Goal: Information Seeking & Learning: Learn about a topic

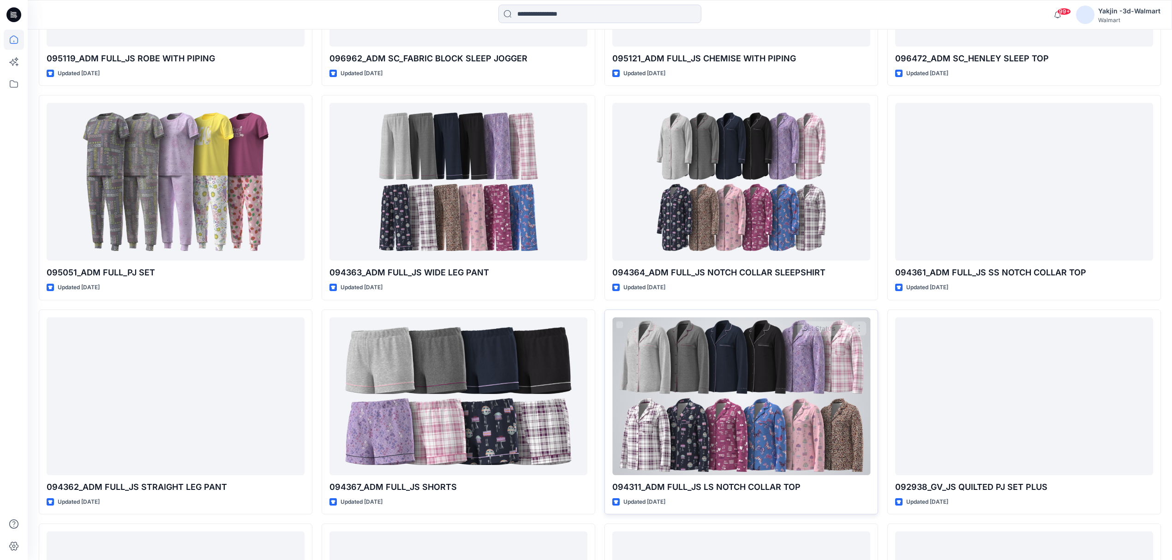
scroll to position [35219, 0]
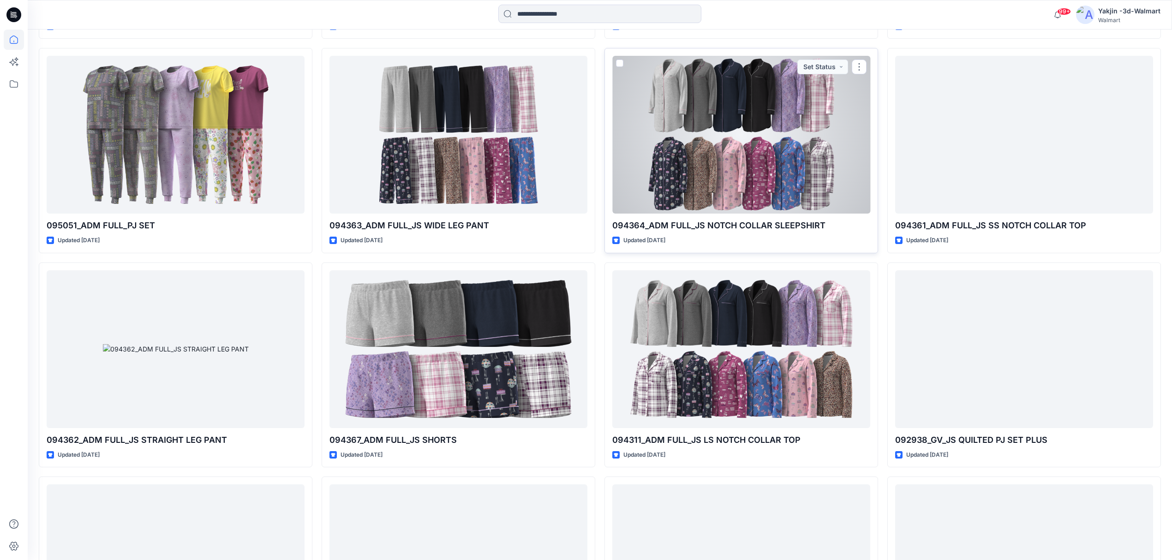
click at [785, 197] on div at bounding box center [741, 135] width 258 height 158
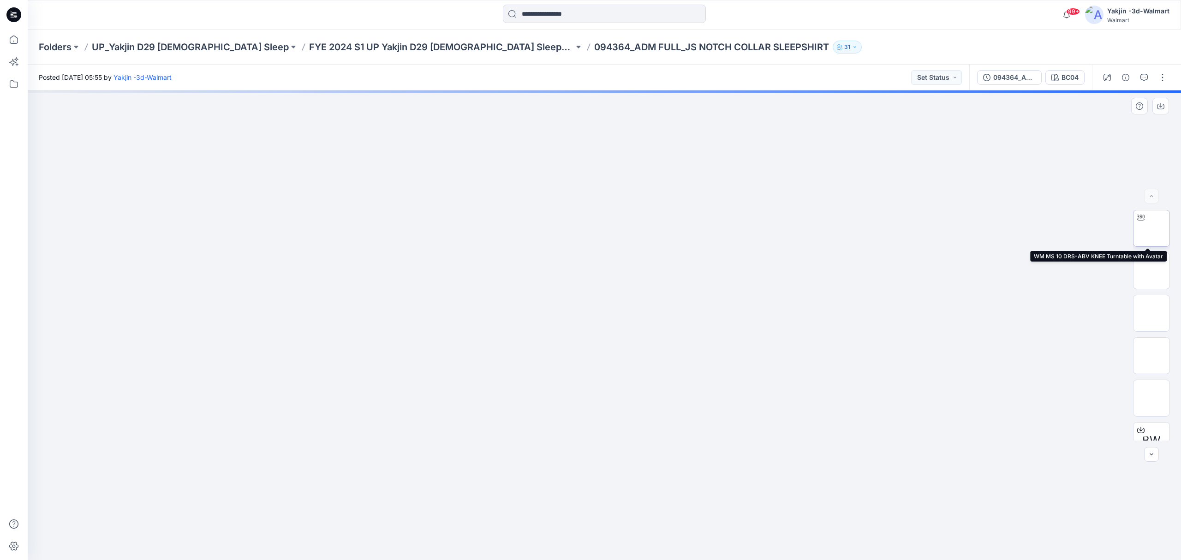
click at [1151, 228] on img at bounding box center [1151, 228] width 0 height 0
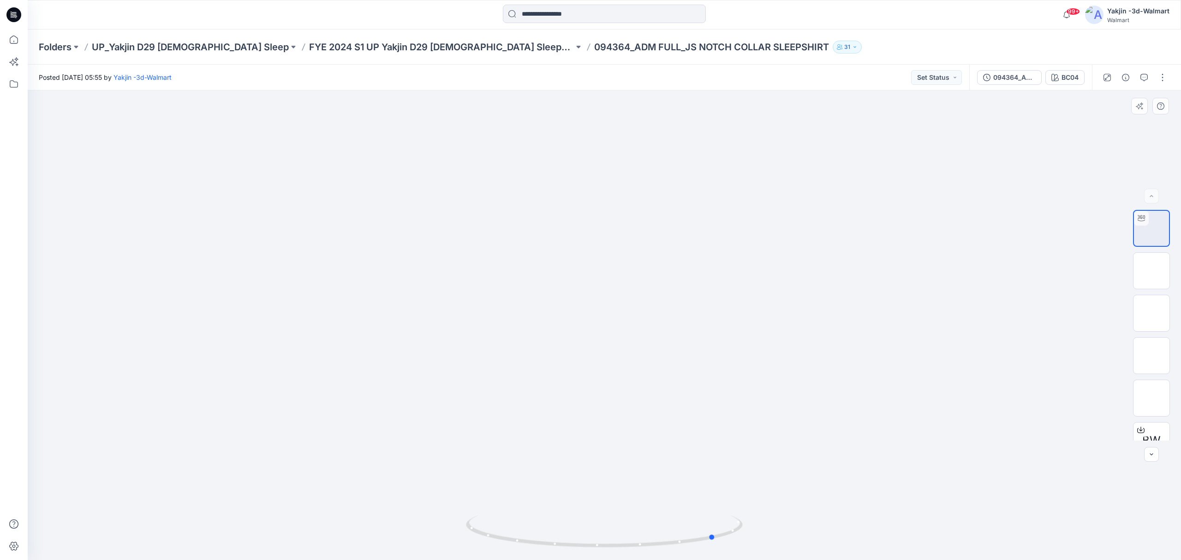
drag, startPoint x: 604, startPoint y: 270, endPoint x: 716, endPoint y: 272, distance: 111.6
click at [716, 272] on div at bounding box center [604, 325] width 1153 height 470
click at [1151, 422] on img at bounding box center [1151, 422] width 0 height 0
click at [185, 48] on p "UP_Yakjin D29 [DEMOGRAPHIC_DATA] Sleep" at bounding box center [190, 47] width 197 height 13
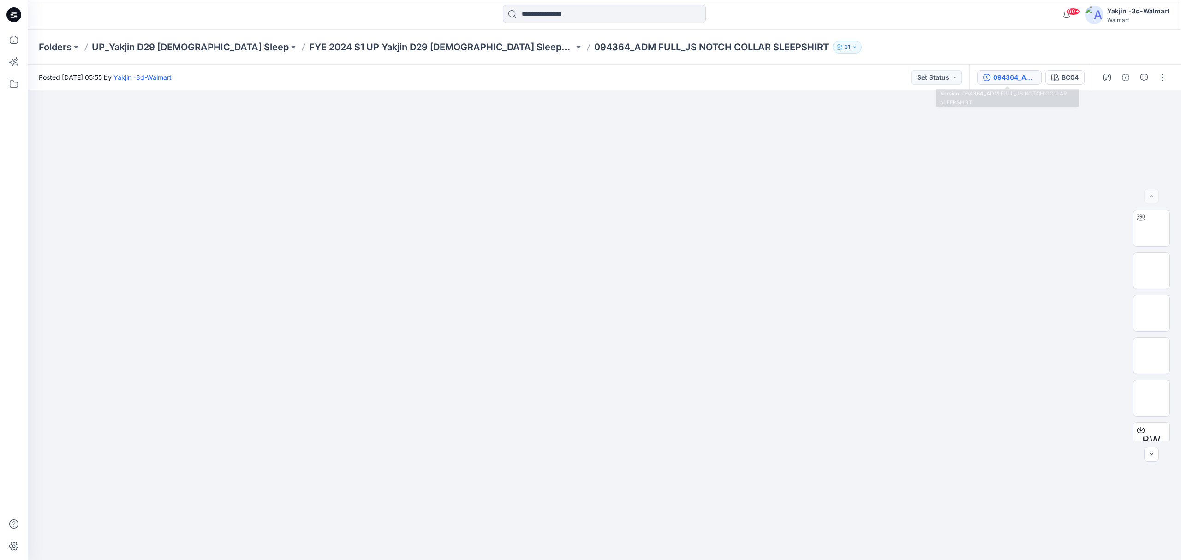
click at [1003, 78] on div "094364_ADM FULL_JS NOTCH COLLAR SLEEPSHIRT" at bounding box center [1014, 77] width 42 height 10
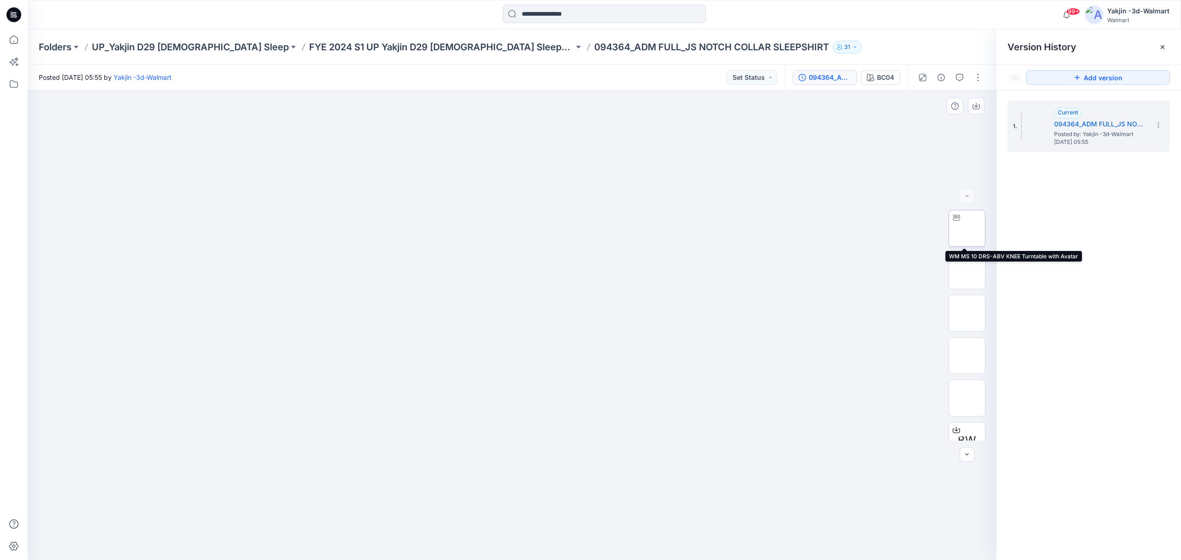
click at [967, 228] on img at bounding box center [967, 228] width 0 height 0
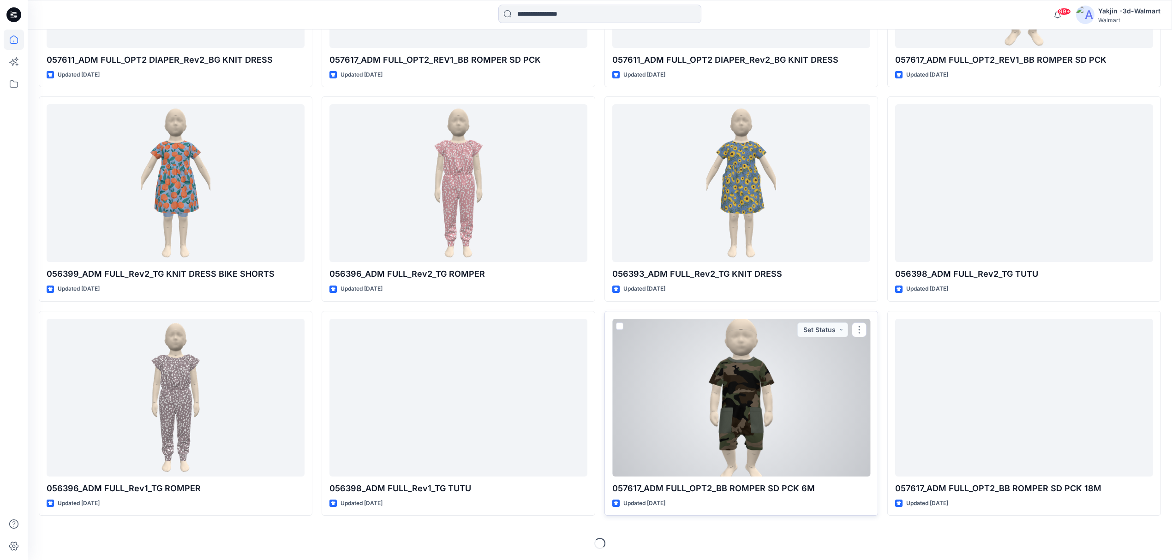
scroll to position [43428, 0]
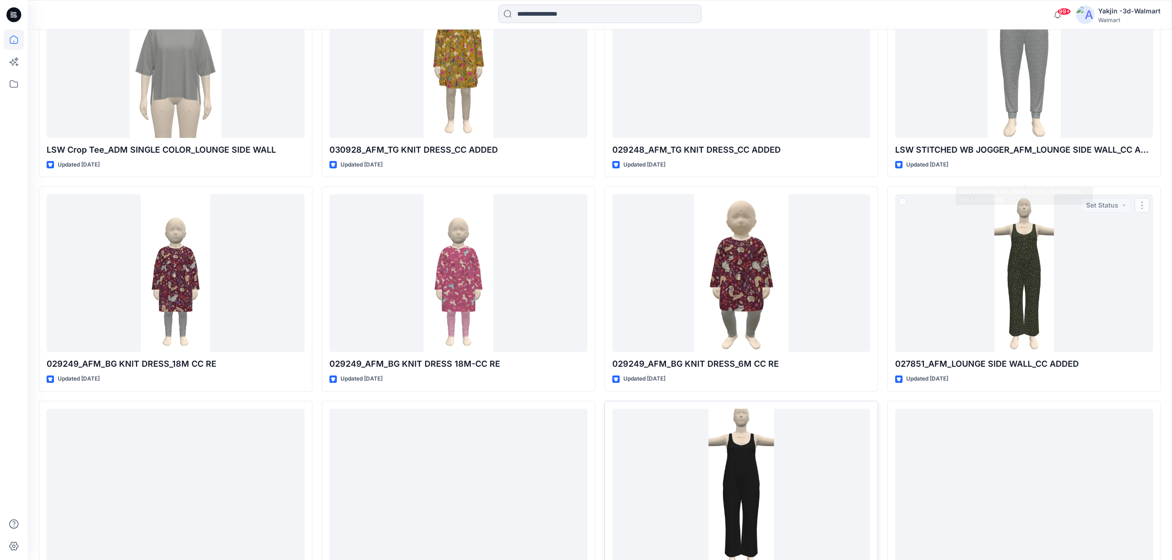
scroll to position [48052, 0]
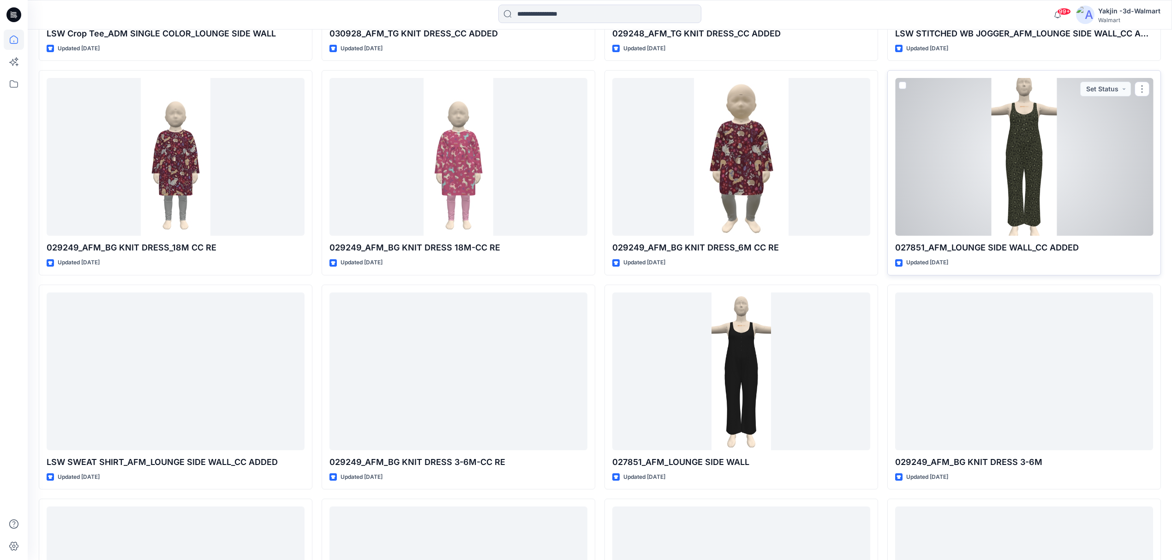
click at [977, 181] on div at bounding box center [1024, 157] width 258 height 158
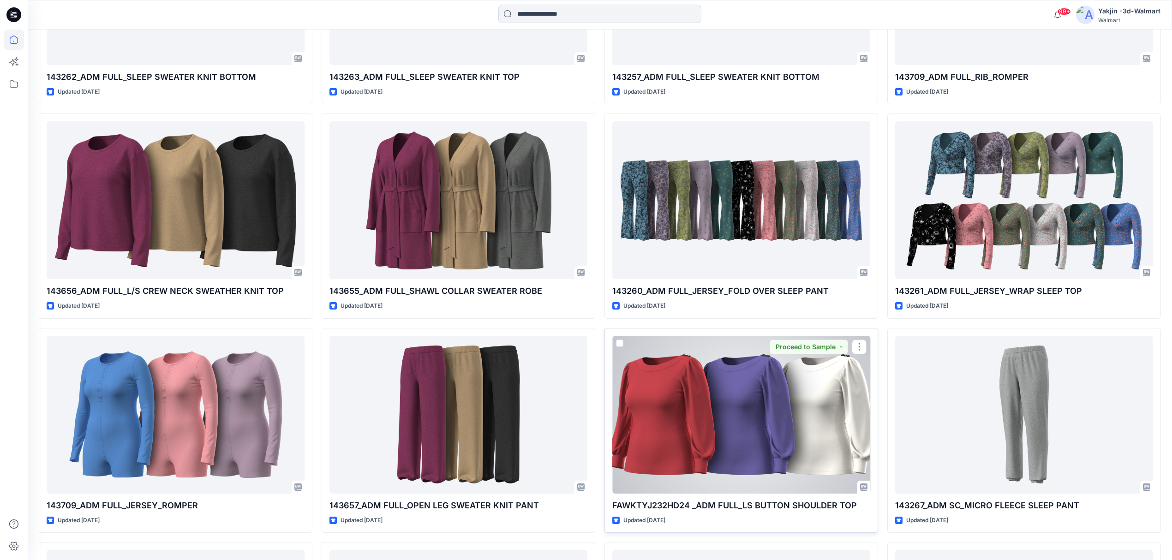
scroll to position [17367, 0]
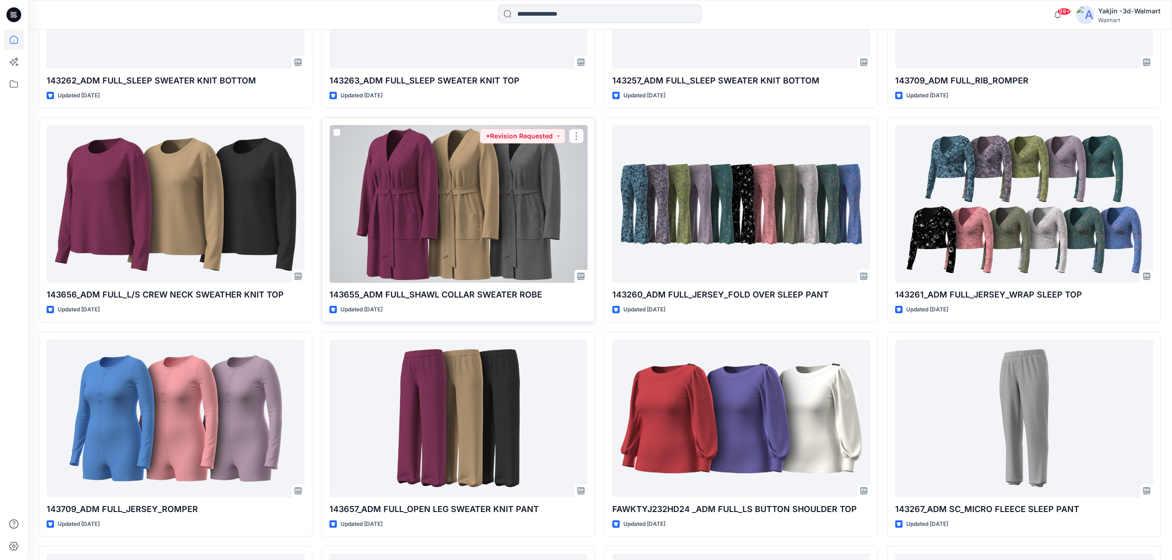
click at [524, 244] on div at bounding box center [458, 204] width 258 height 158
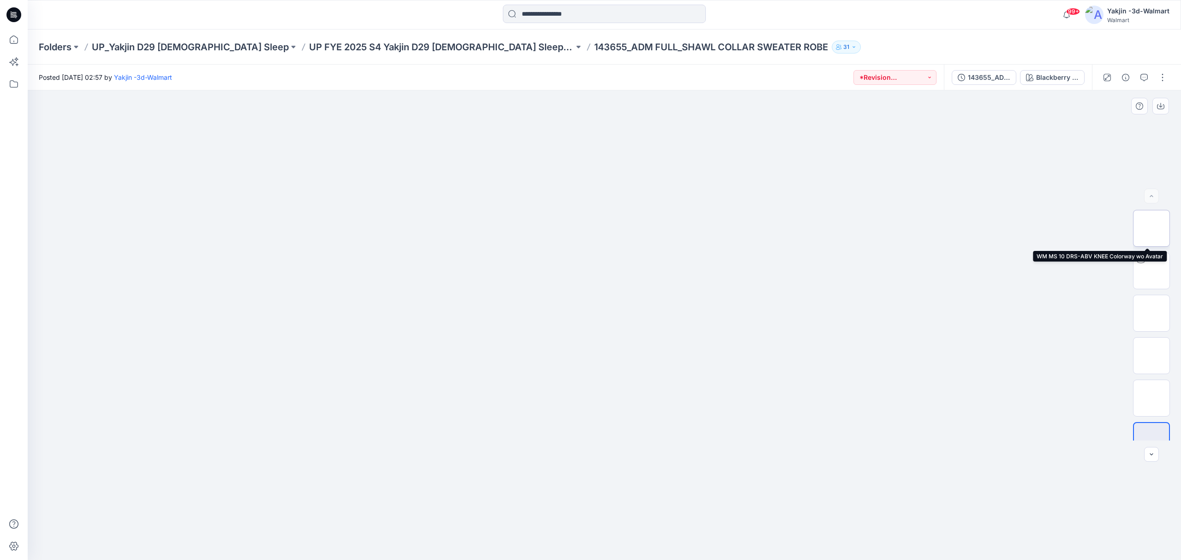
click at [1151, 228] on img at bounding box center [1151, 228] width 0 height 0
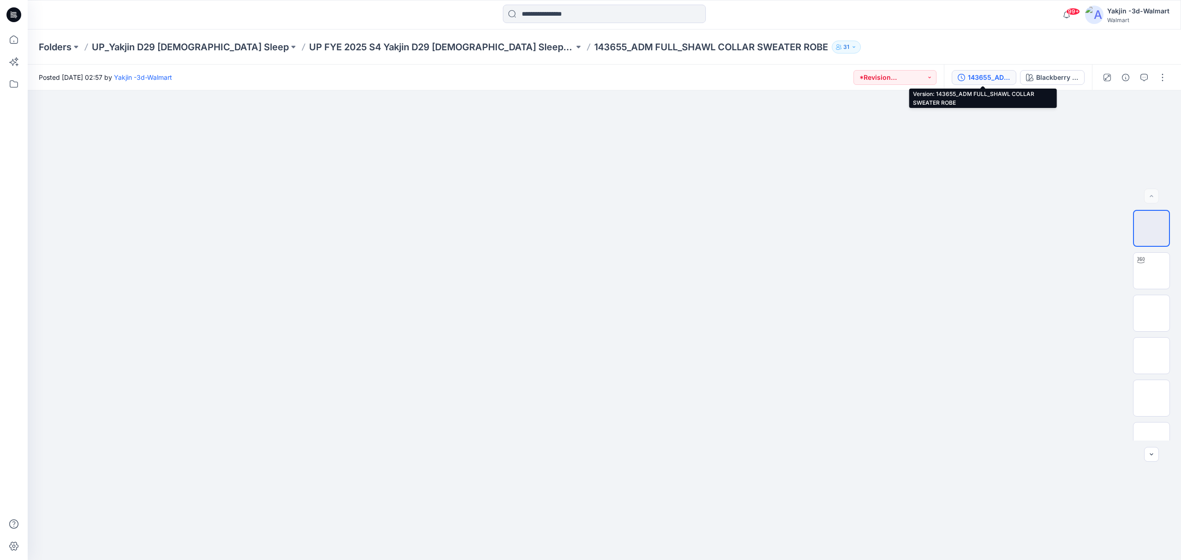
click at [978, 74] on div "143655_ADM FULL_SHAWL COLLAR SWEATER ROBE" at bounding box center [989, 77] width 42 height 10
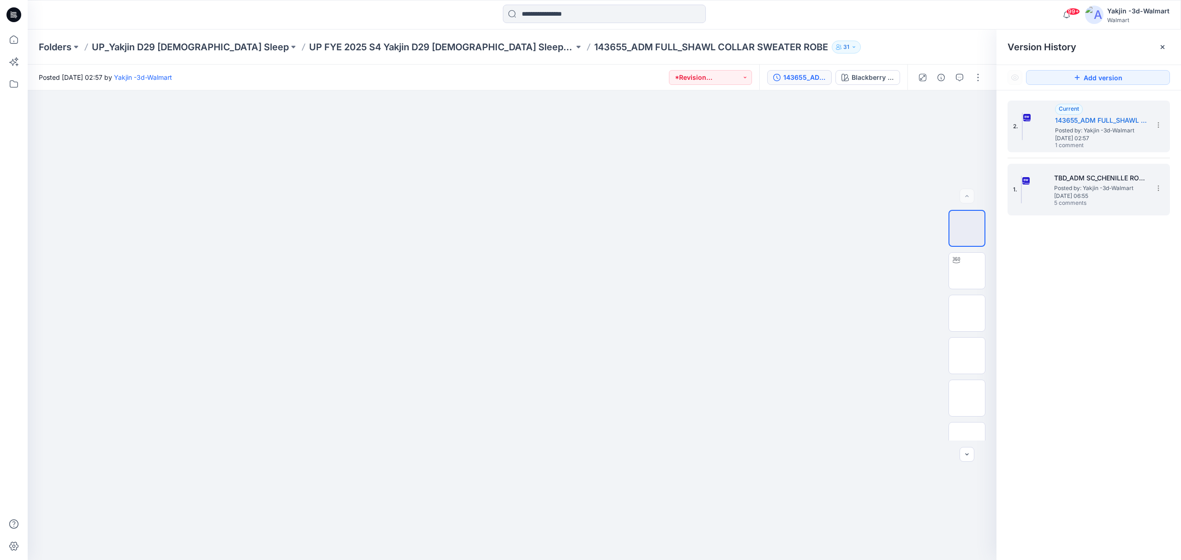
click at [1022, 193] on img at bounding box center [1021, 190] width 1 height 28
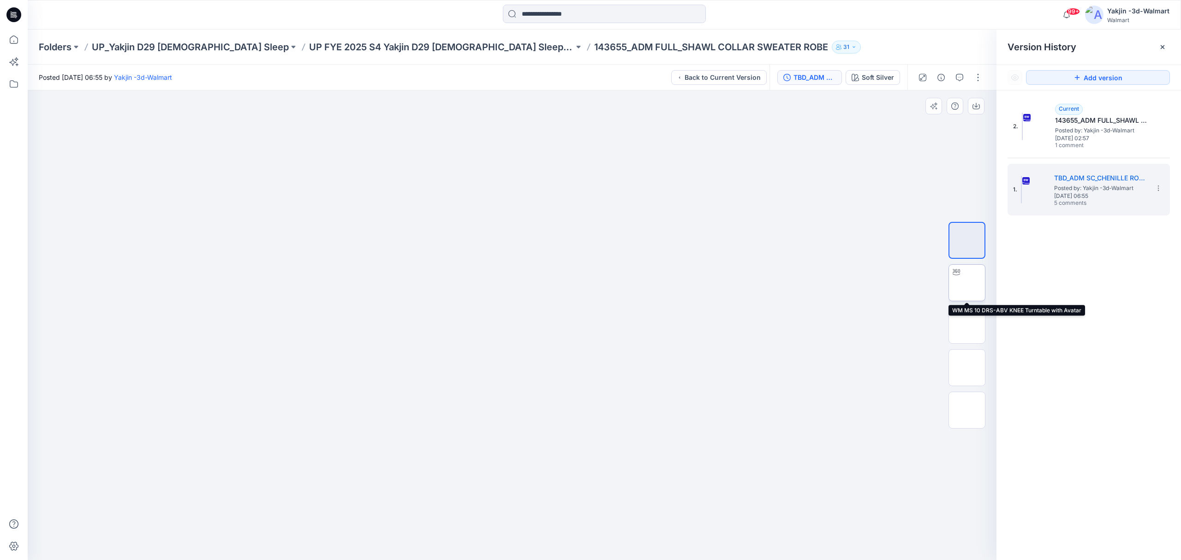
click at [967, 283] on img at bounding box center [967, 283] width 0 height 0
drag, startPoint x: 676, startPoint y: 364, endPoint x: 603, endPoint y: 371, distance: 72.8
click at [603, 371] on div at bounding box center [512, 325] width 969 height 470
drag, startPoint x: 632, startPoint y: 434, endPoint x: 569, endPoint y: 443, distance: 63.0
click at [567, 440] on div at bounding box center [512, 325] width 969 height 470
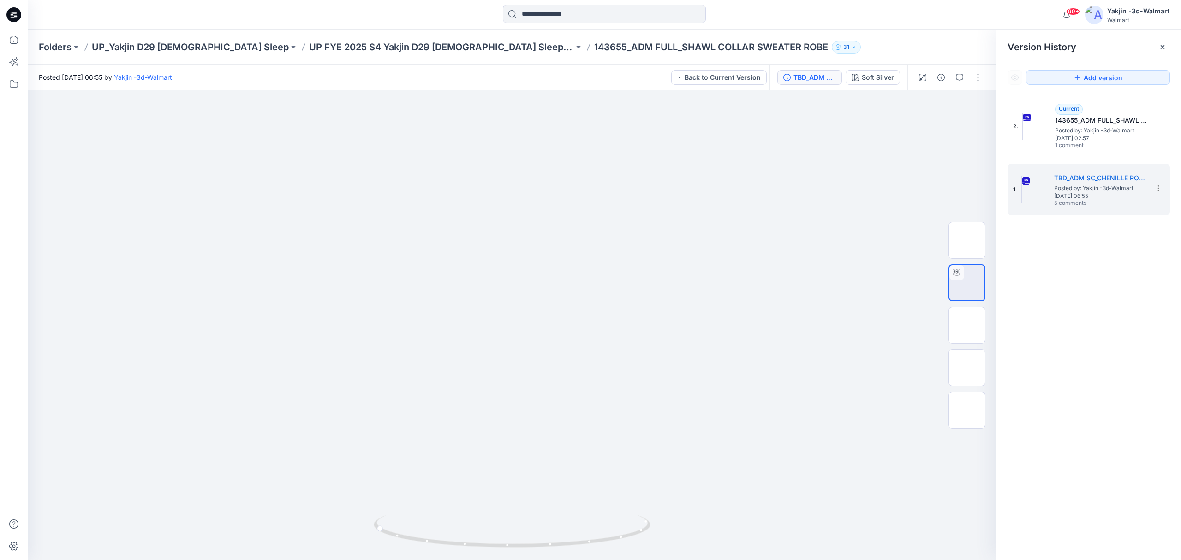
click at [594, 45] on p "143655_ADM FULL_SHAWL COLLAR SWEATER ROBE" at bounding box center [711, 47] width 234 height 13
drag, startPoint x: 548, startPoint y: 47, endPoint x: 695, endPoint y: 53, distance: 146.3
click at [695, 53] on p "143655_ADM FULL_SHAWL COLLAR SWEATER ROBE" at bounding box center [711, 47] width 234 height 13
copy p "SHAWL COLLAR SWEATER ROBE"
click at [881, 78] on div "Soft Silver" at bounding box center [878, 77] width 32 height 10
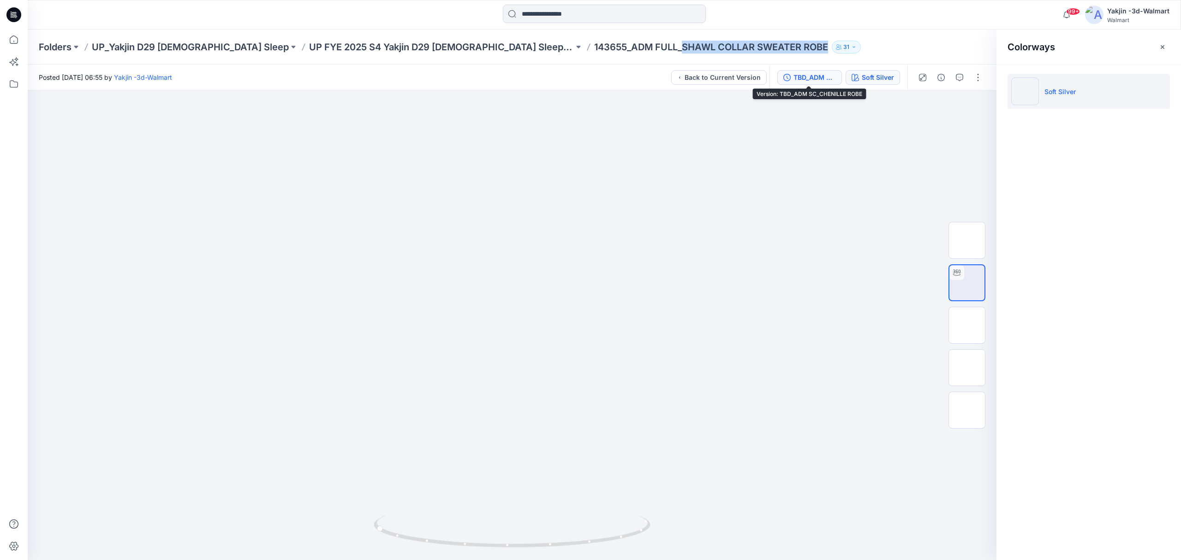
click at [794, 77] on div "TBD_ADM SC_CHENILLE ROBE" at bounding box center [814, 77] width 42 height 10
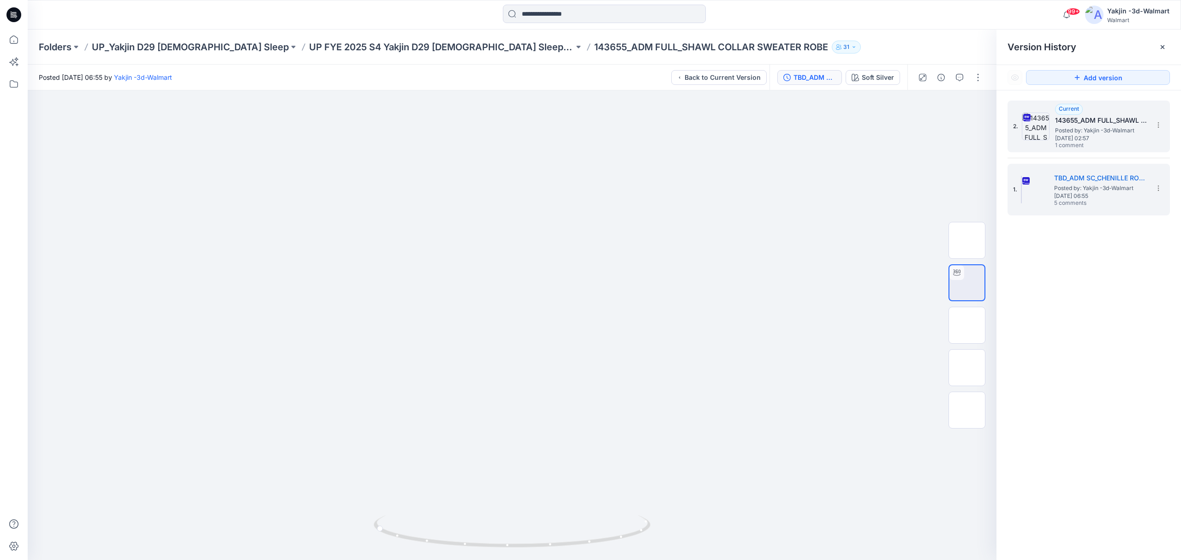
click at [1072, 144] on span "1 comment" at bounding box center [1087, 145] width 65 height 7
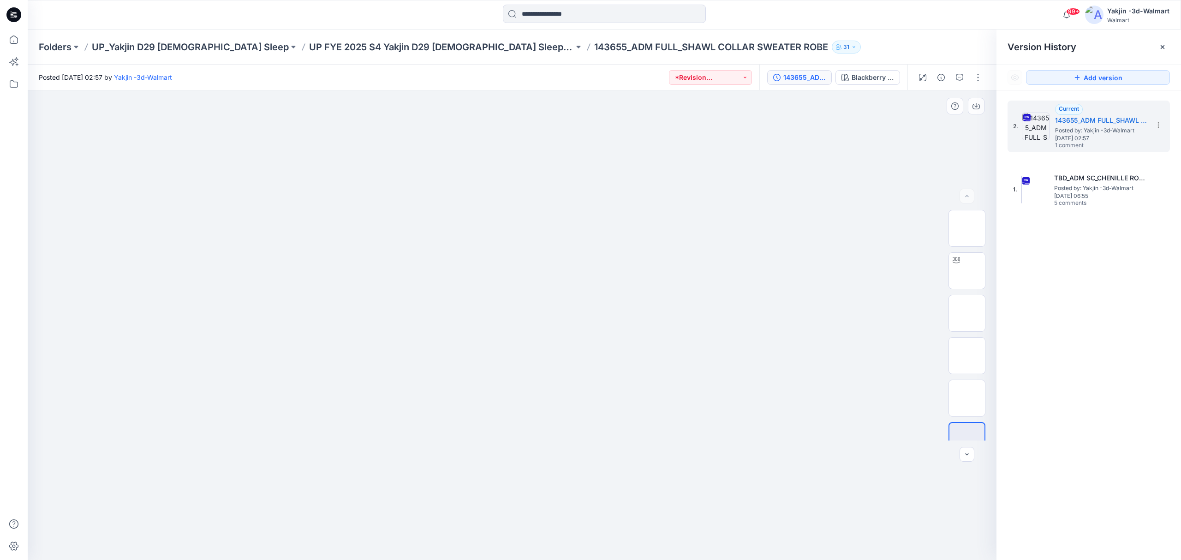
click at [396, 187] on img at bounding box center [511, 187] width 461 height 0
click at [1022, 197] on img at bounding box center [1021, 190] width 1 height 28
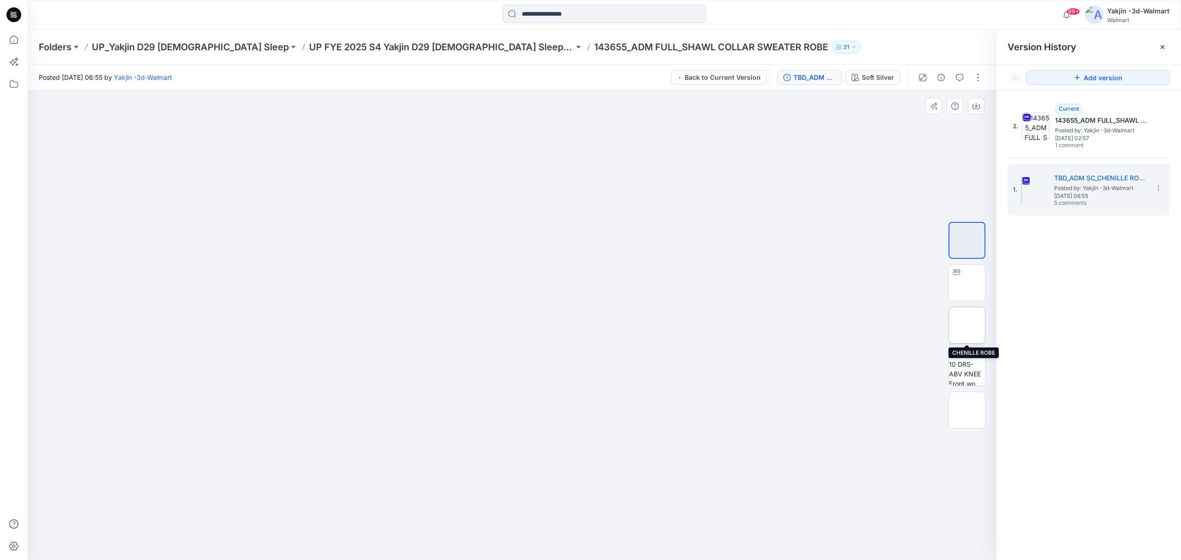
click at [967, 325] on img at bounding box center [967, 325] width 0 height 0
click at [741, 174] on div at bounding box center [512, 325] width 969 height 470
click at [900, 121] on div at bounding box center [512, 325] width 969 height 470
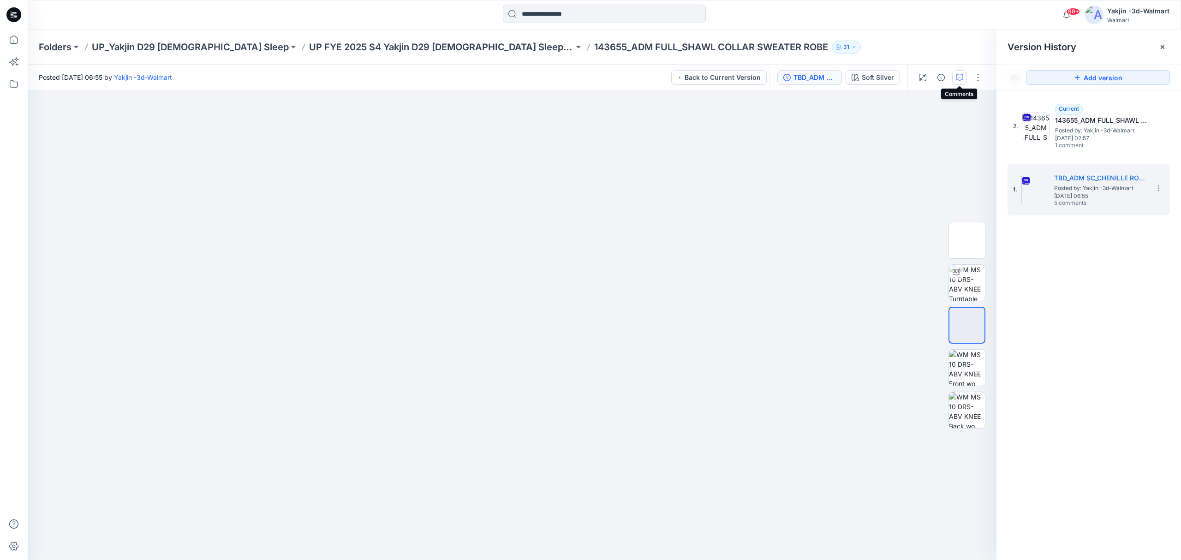
click at [962, 74] on icon "button" at bounding box center [959, 77] width 7 height 7
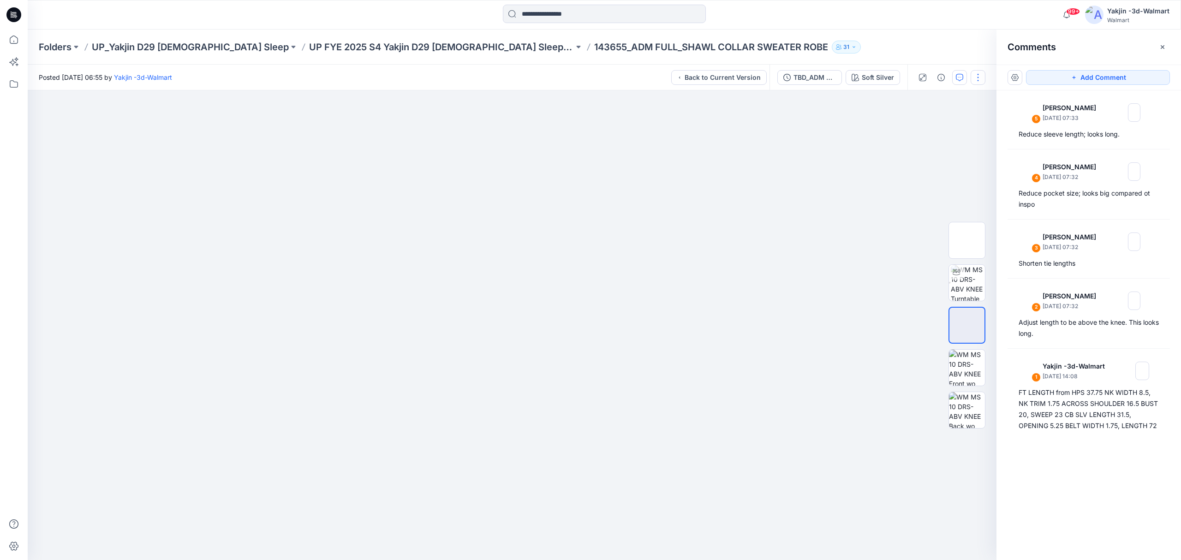
click at [978, 80] on button "button" at bounding box center [978, 77] width 15 height 15
click at [821, 204] on div at bounding box center [512, 325] width 969 height 470
click at [935, 78] on button "button" at bounding box center [941, 77] width 15 height 15
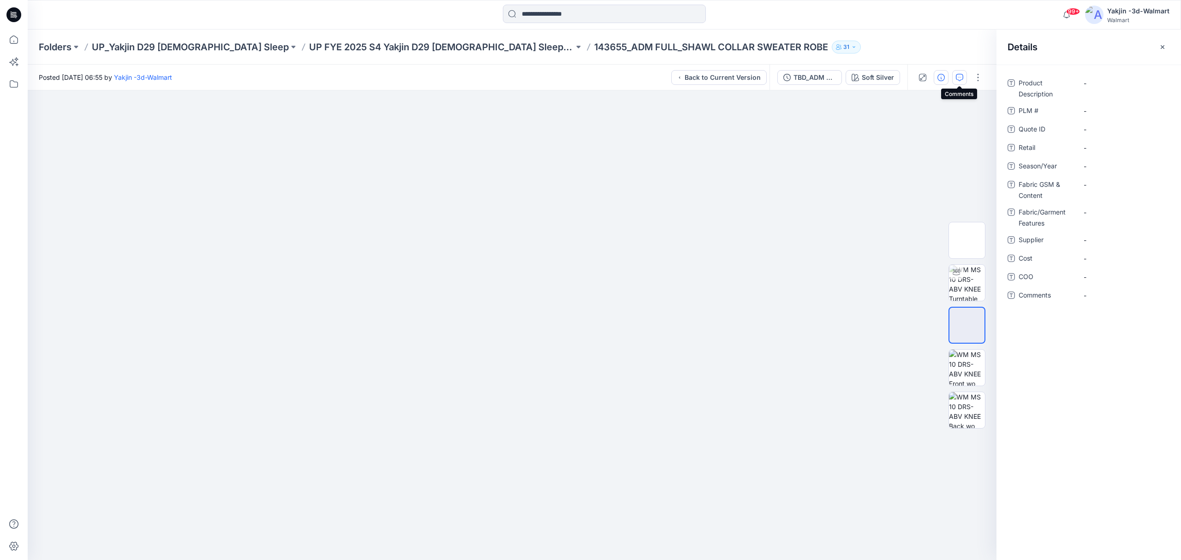
click at [962, 77] on icon "button" at bounding box center [959, 77] width 7 height 7
